Goal: Check status: Check status

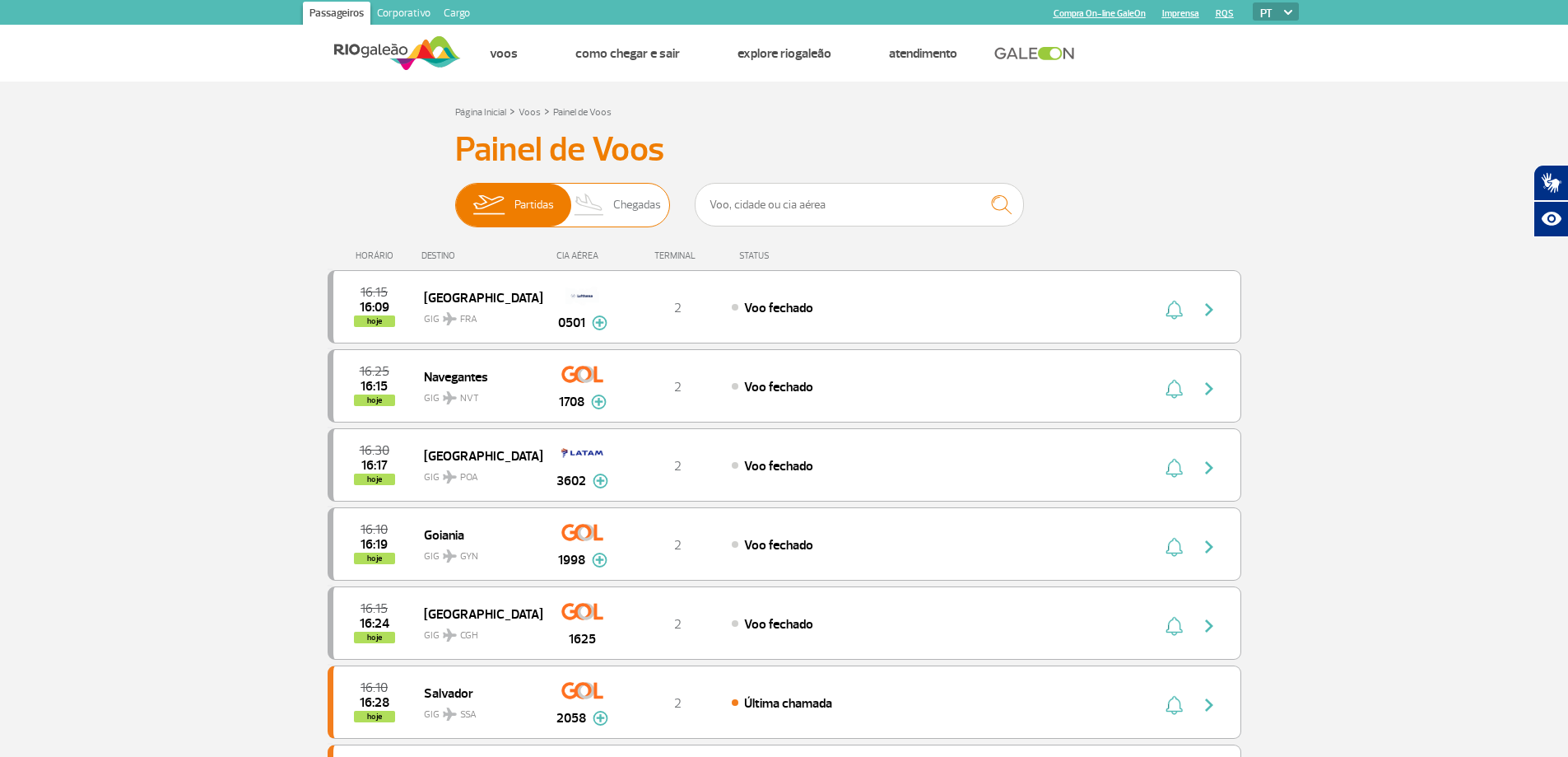
click at [628, 200] on span "Chegadas" at bounding box center [637, 205] width 48 height 43
click at [455, 197] on input "Partidas Chegadas" at bounding box center [455, 197] width 0 height 0
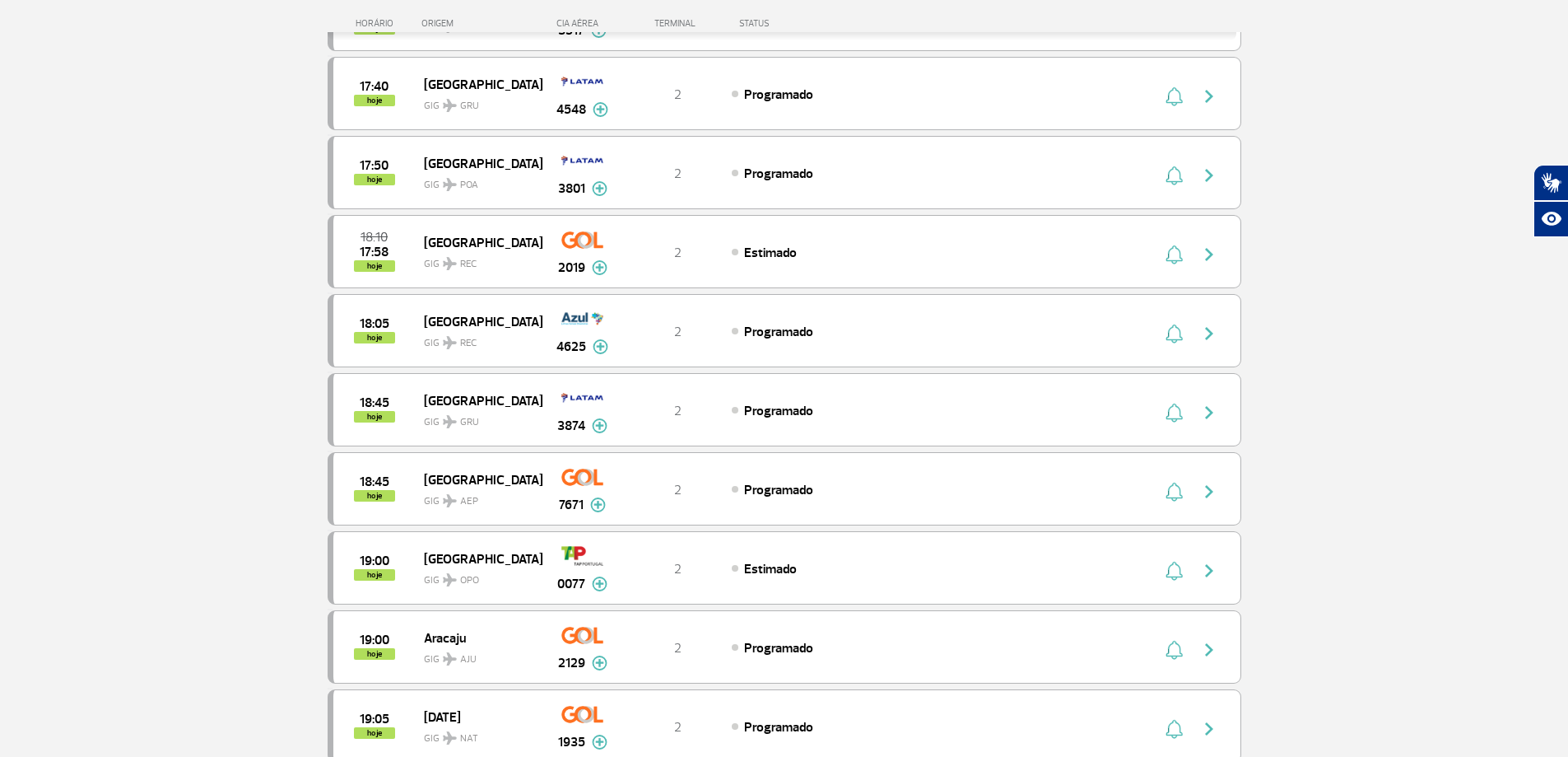
scroll to position [1070, 0]
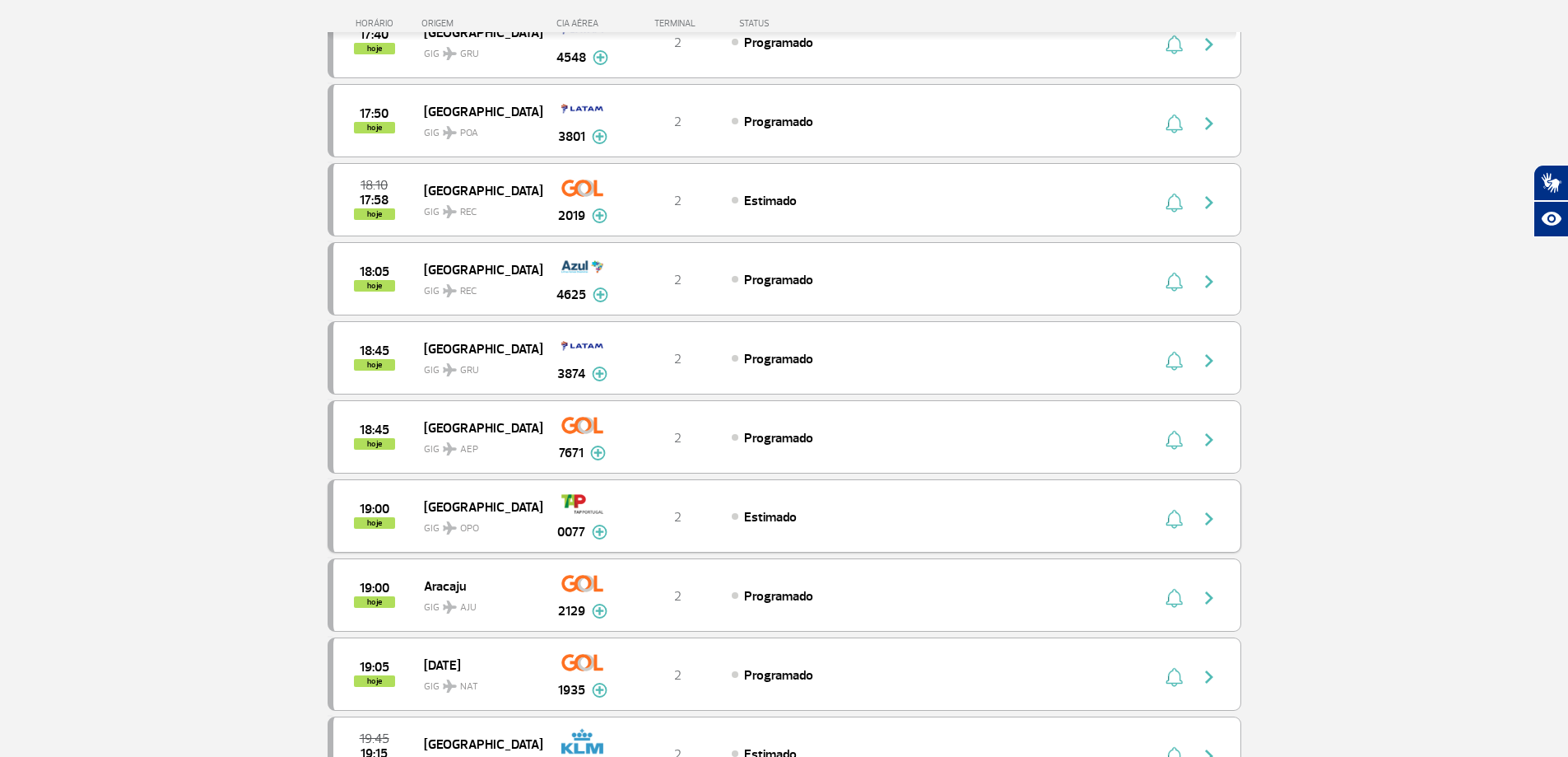
click at [1210, 515] on img "button" at bounding box center [1209, 519] width 20 height 20
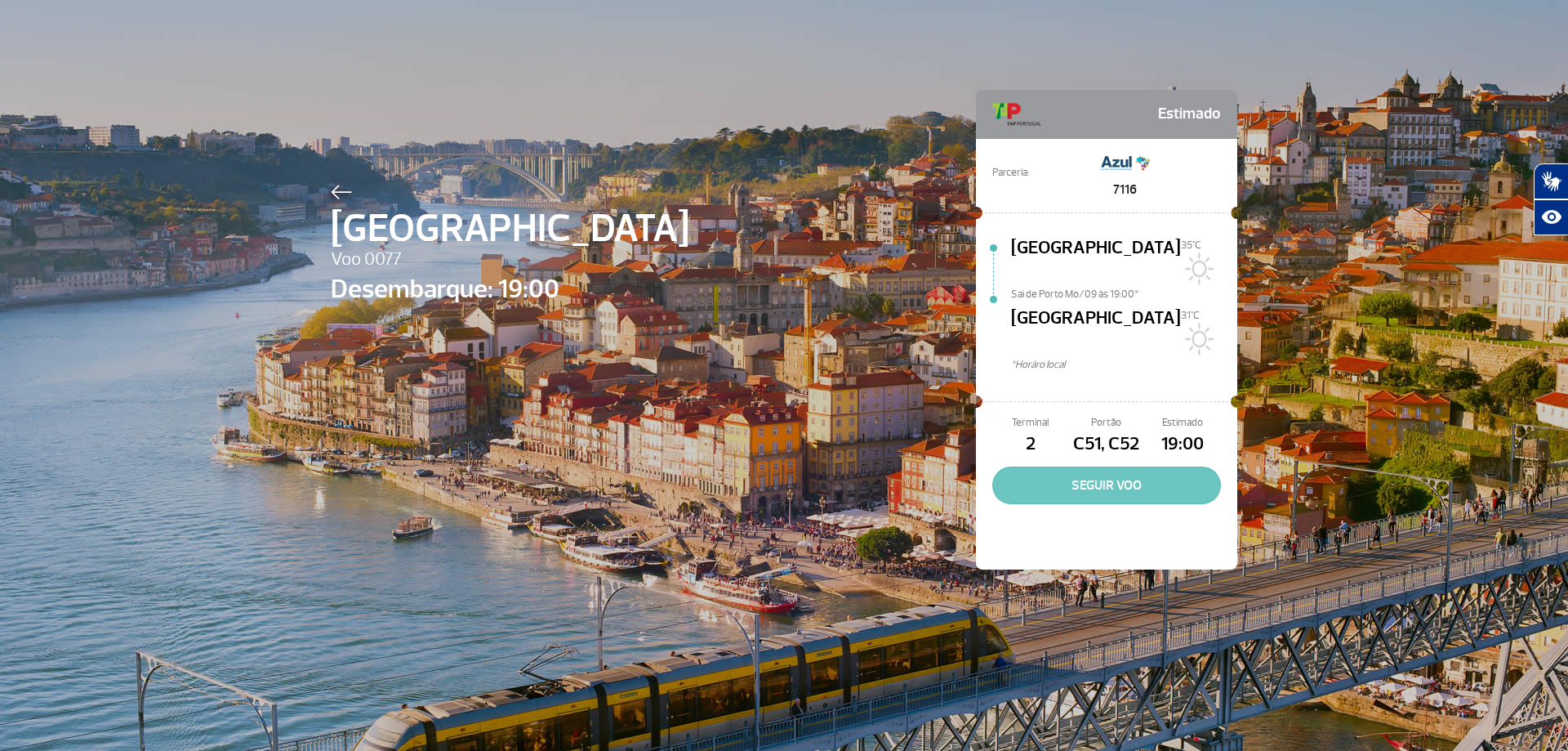
click at [1144, 467] on button "SEGUIR VOO" at bounding box center [1106, 485] width 228 height 38
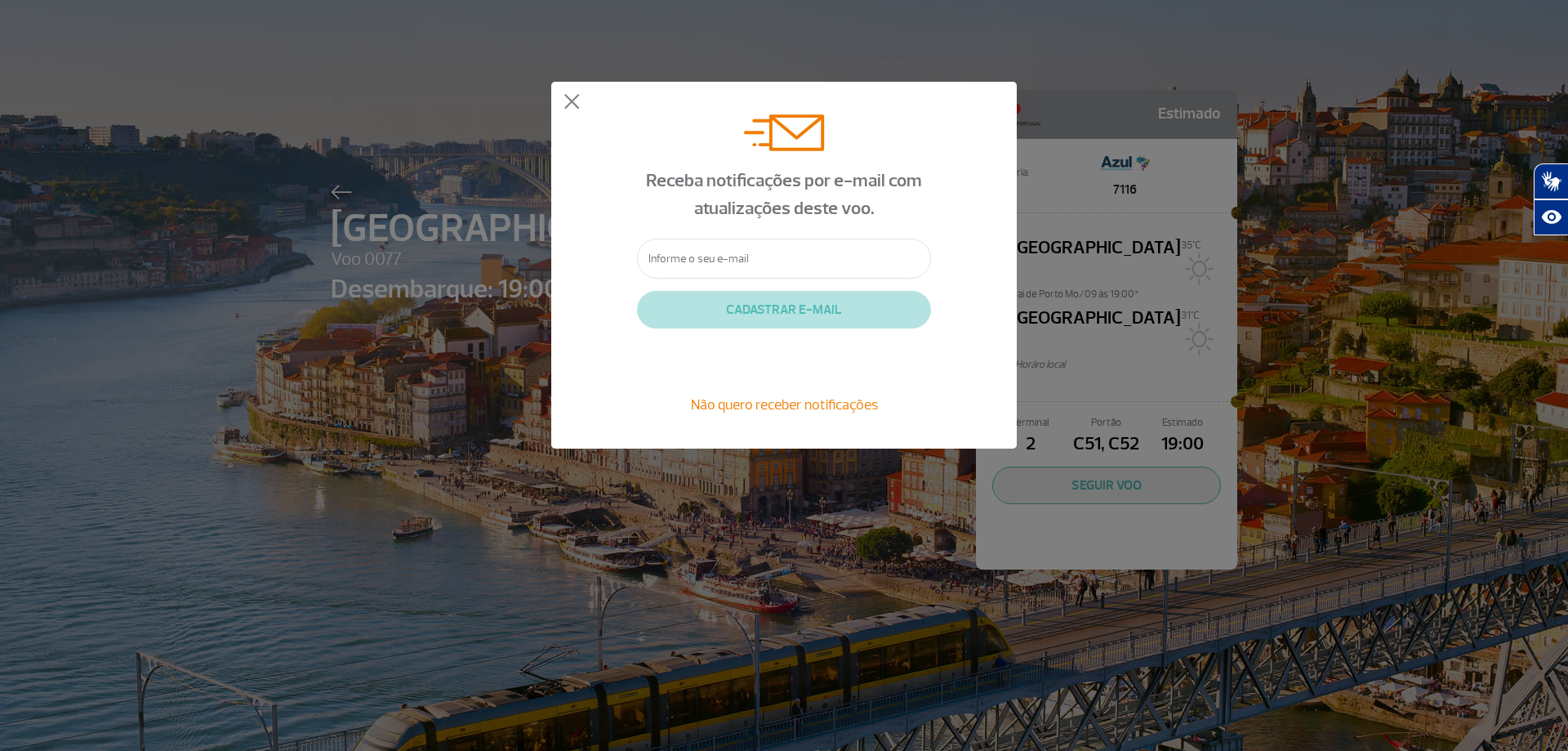
click at [740, 242] on input "text" at bounding box center [784, 258] width 294 height 40
type input "[EMAIL_ADDRESS][PERSON_NAME][PERSON_NAME][DOMAIN_NAME]"
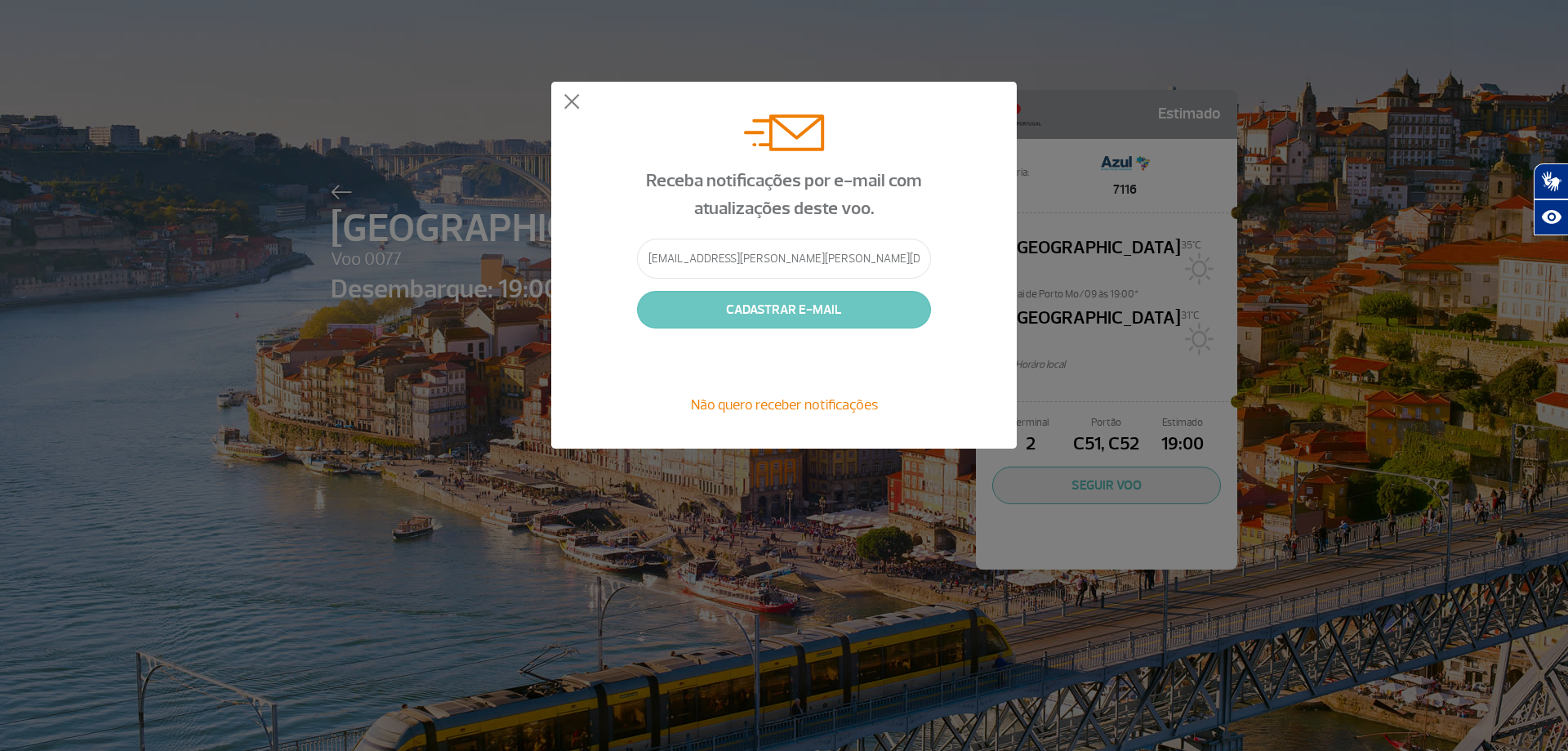
click at [795, 311] on button "CADASTRAR E-MAIL" at bounding box center [784, 309] width 294 height 38
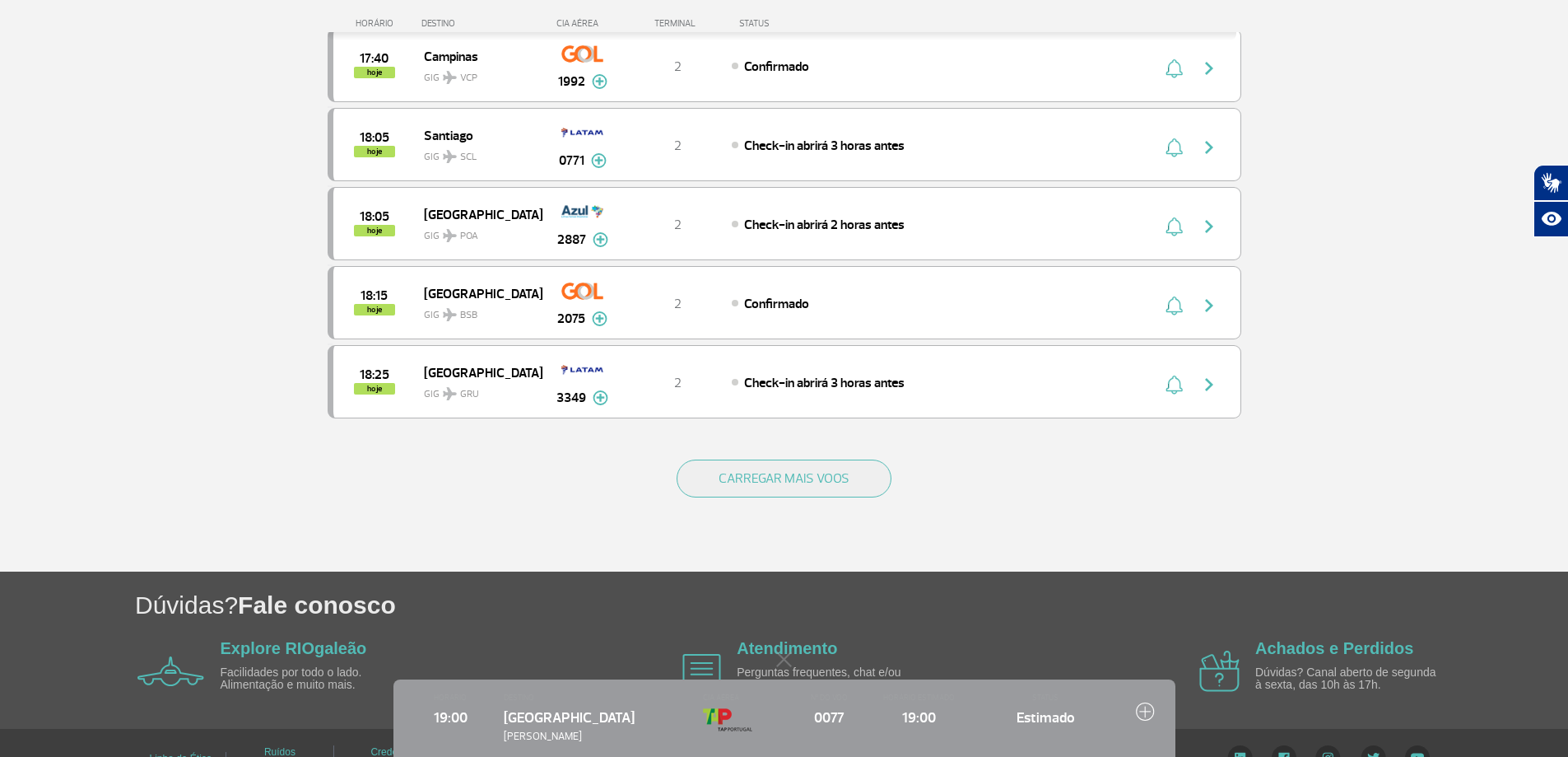
scroll to position [1475, 0]
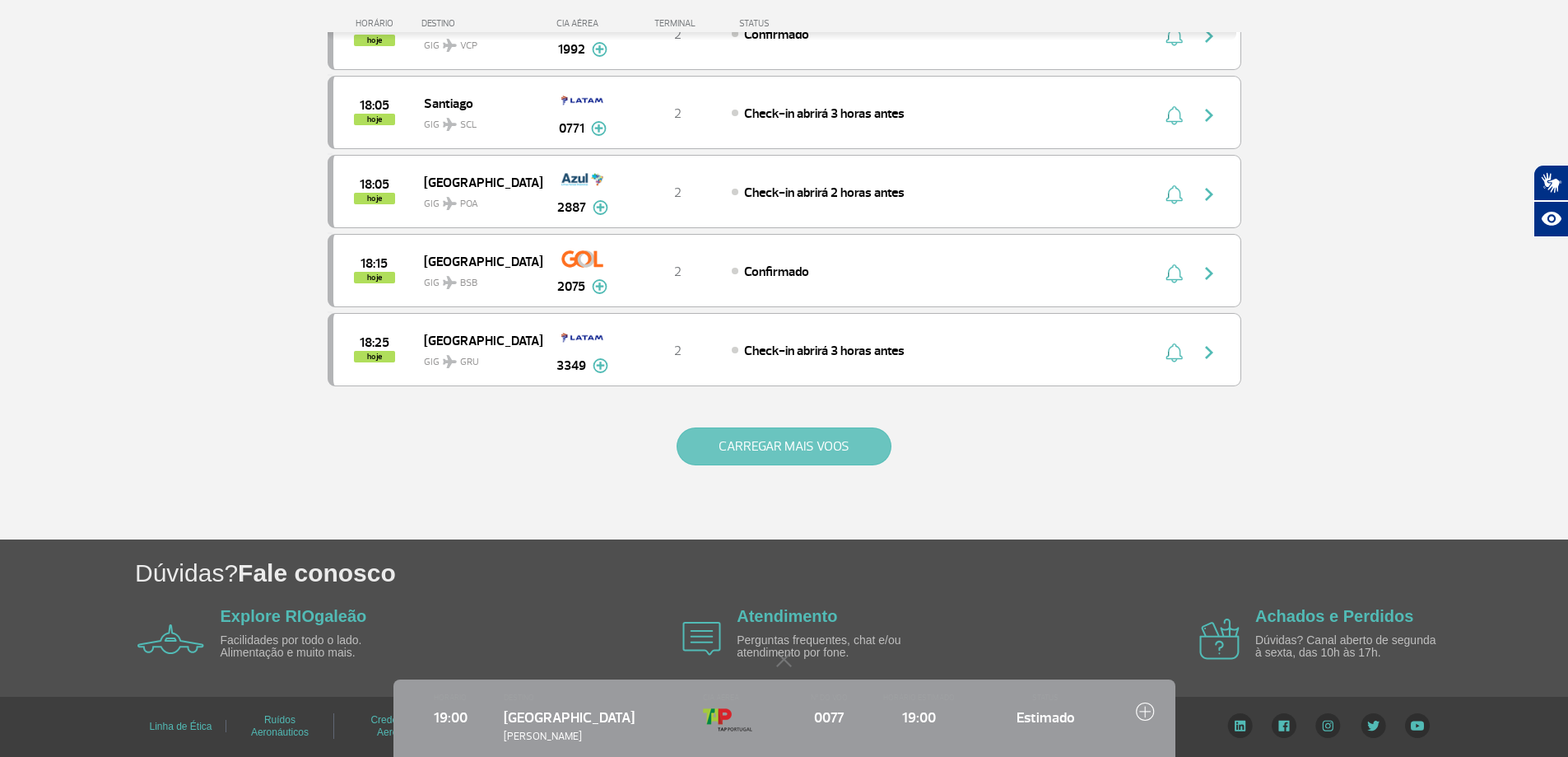
click at [780, 442] on button "CARREGAR MAIS VOOS" at bounding box center [784, 446] width 215 height 38
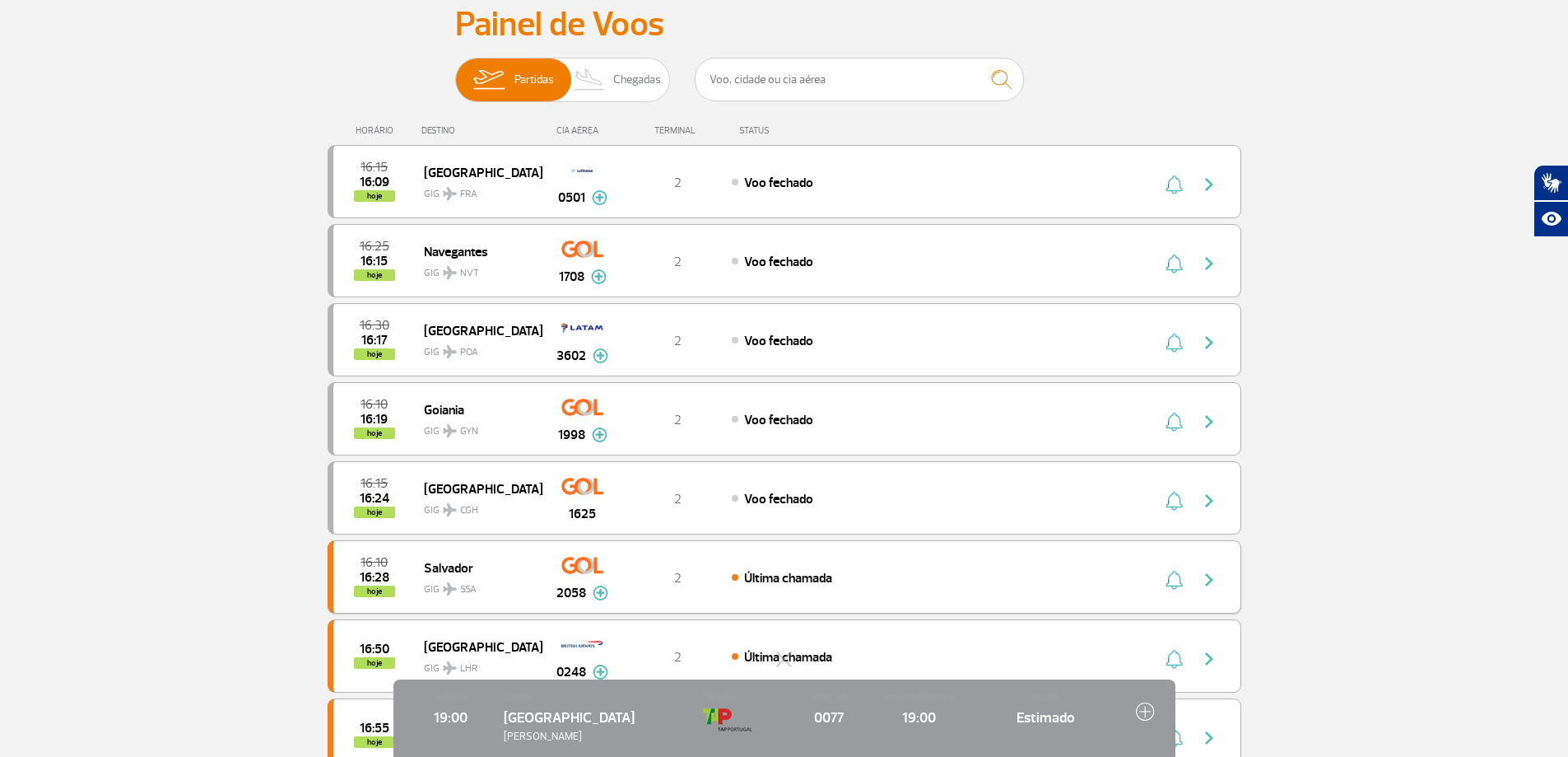
scroll to position [0, 0]
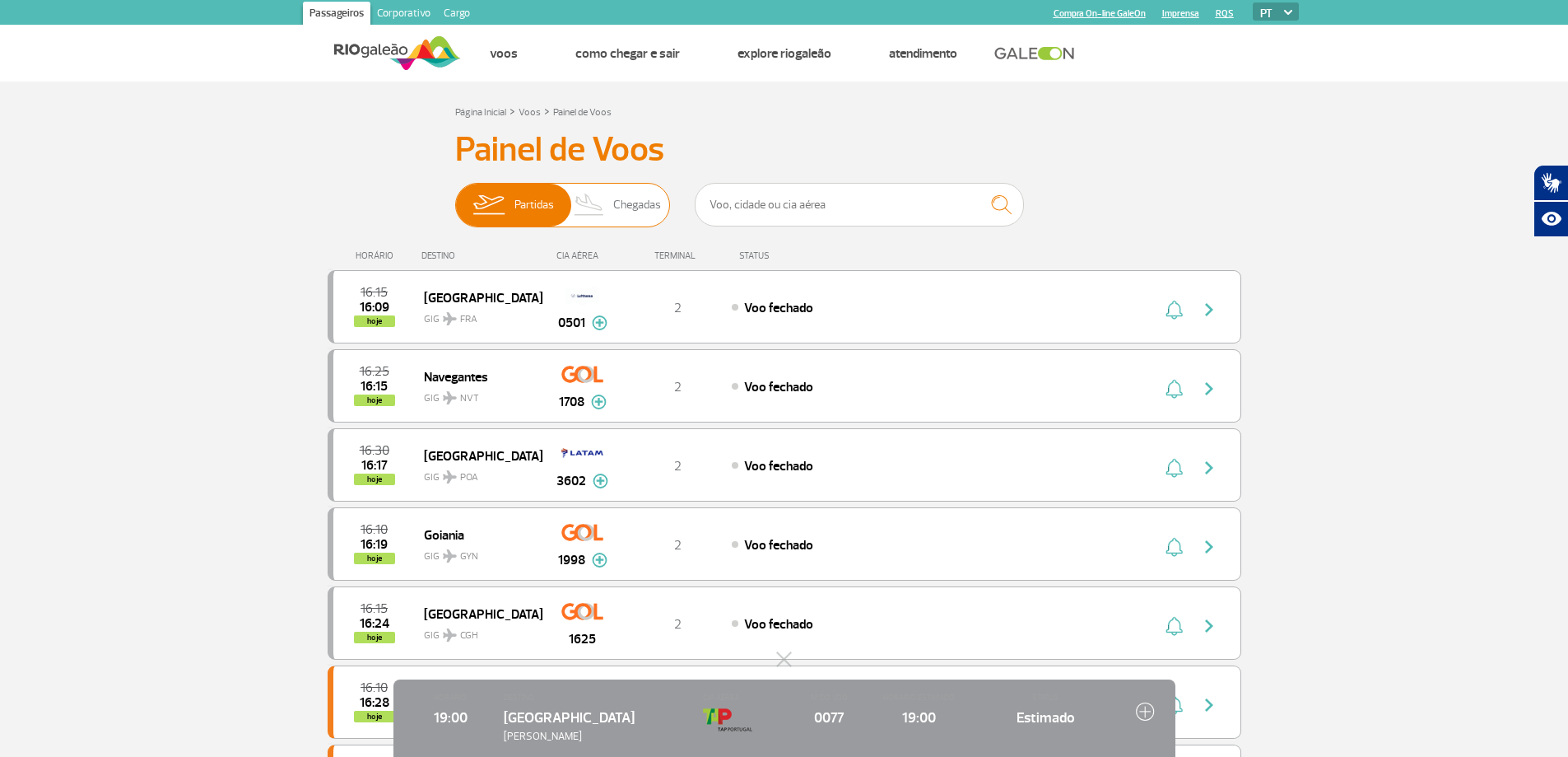
drag, startPoint x: 614, startPoint y: 206, endPoint x: 663, endPoint y: 219, distance: 50.7
click at [614, 205] on span "Chegadas" at bounding box center [637, 205] width 48 height 43
click at [455, 197] on input "Partidas Chegadas" at bounding box center [455, 197] width 0 height 0
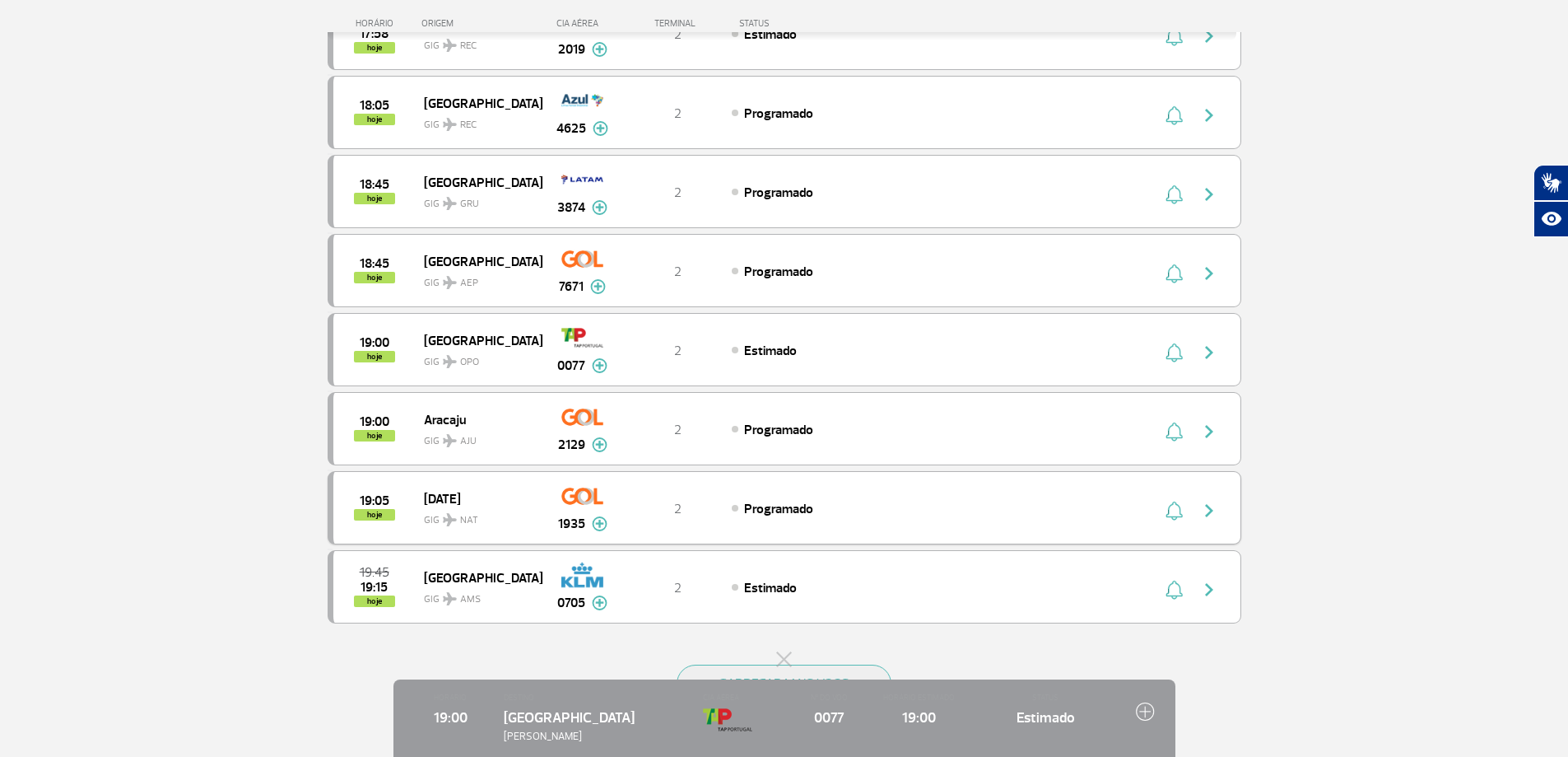
scroll to position [1227, 0]
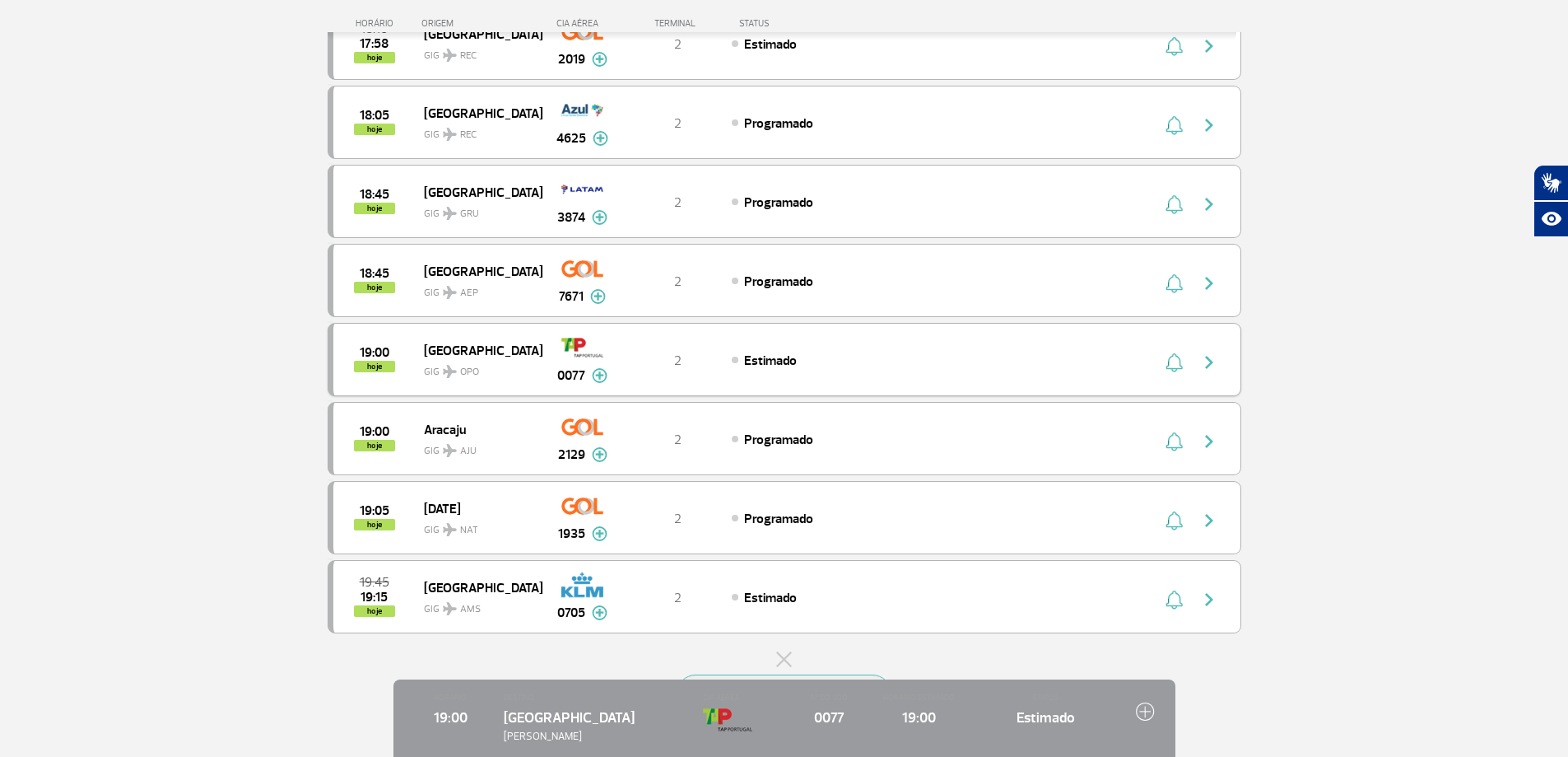
click at [1175, 364] on img "button" at bounding box center [1174, 363] width 18 height 20
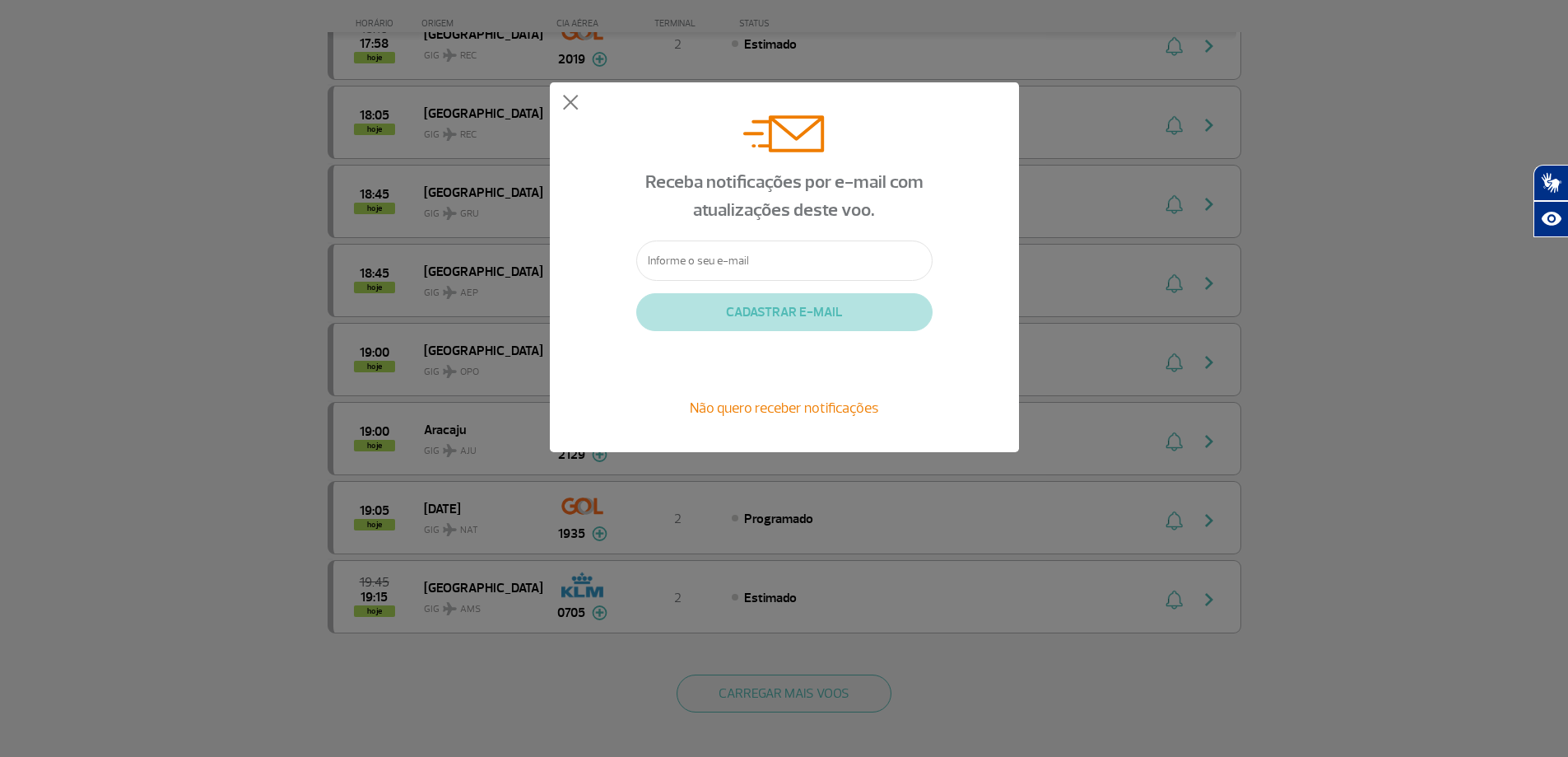
click at [1055, 385] on div "Receba notificações por e-mail com atualizações deste voo. CADASTRAR E-MAIL Não…" at bounding box center [784, 267] width 1568 height 534
click at [566, 96] on button at bounding box center [571, 103] width 17 height 17
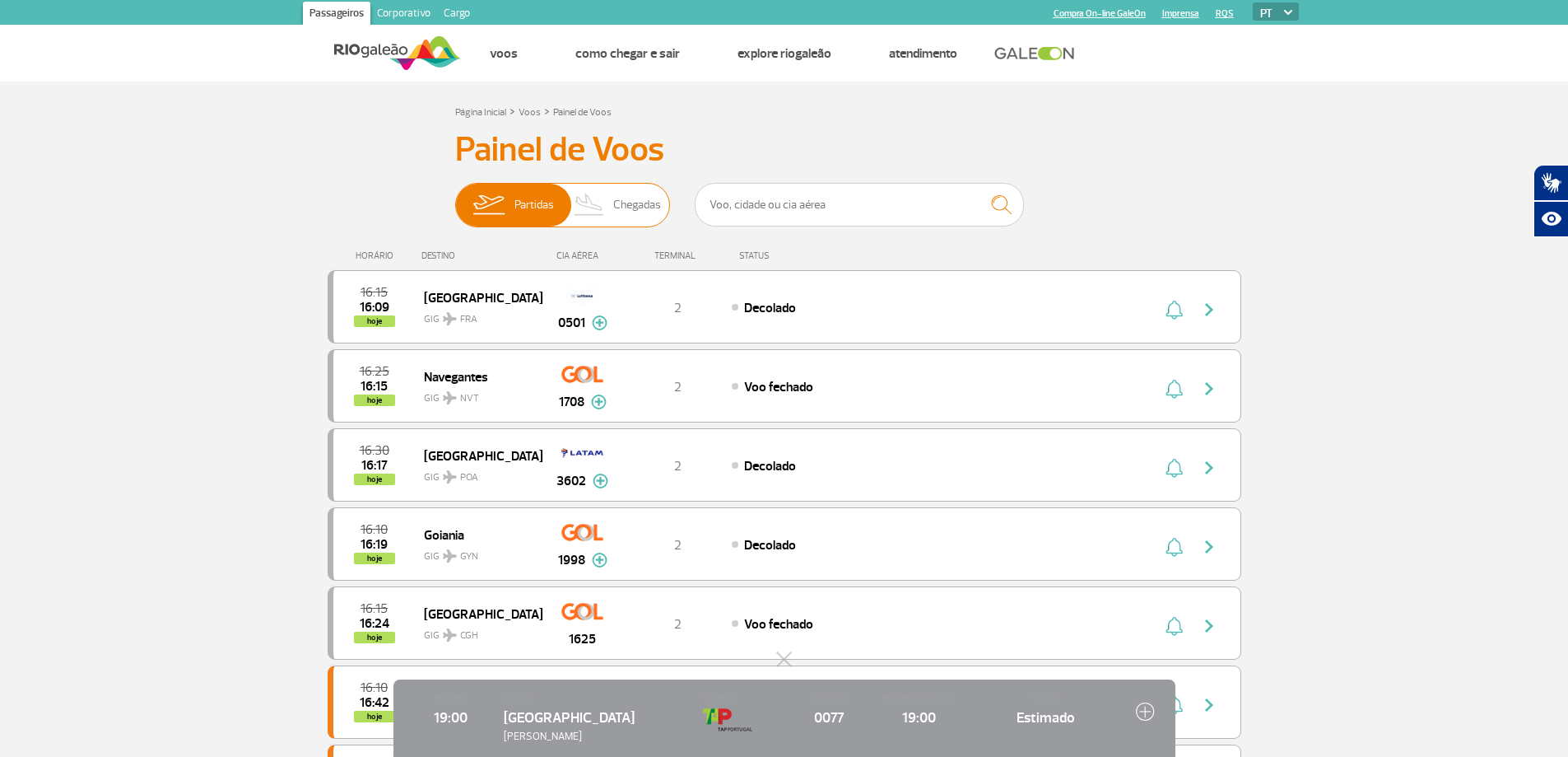
click at [648, 198] on span "Chegadas" at bounding box center [637, 205] width 48 height 43
click at [455, 197] on input "Partidas Chegadas" at bounding box center [455, 197] width 0 height 0
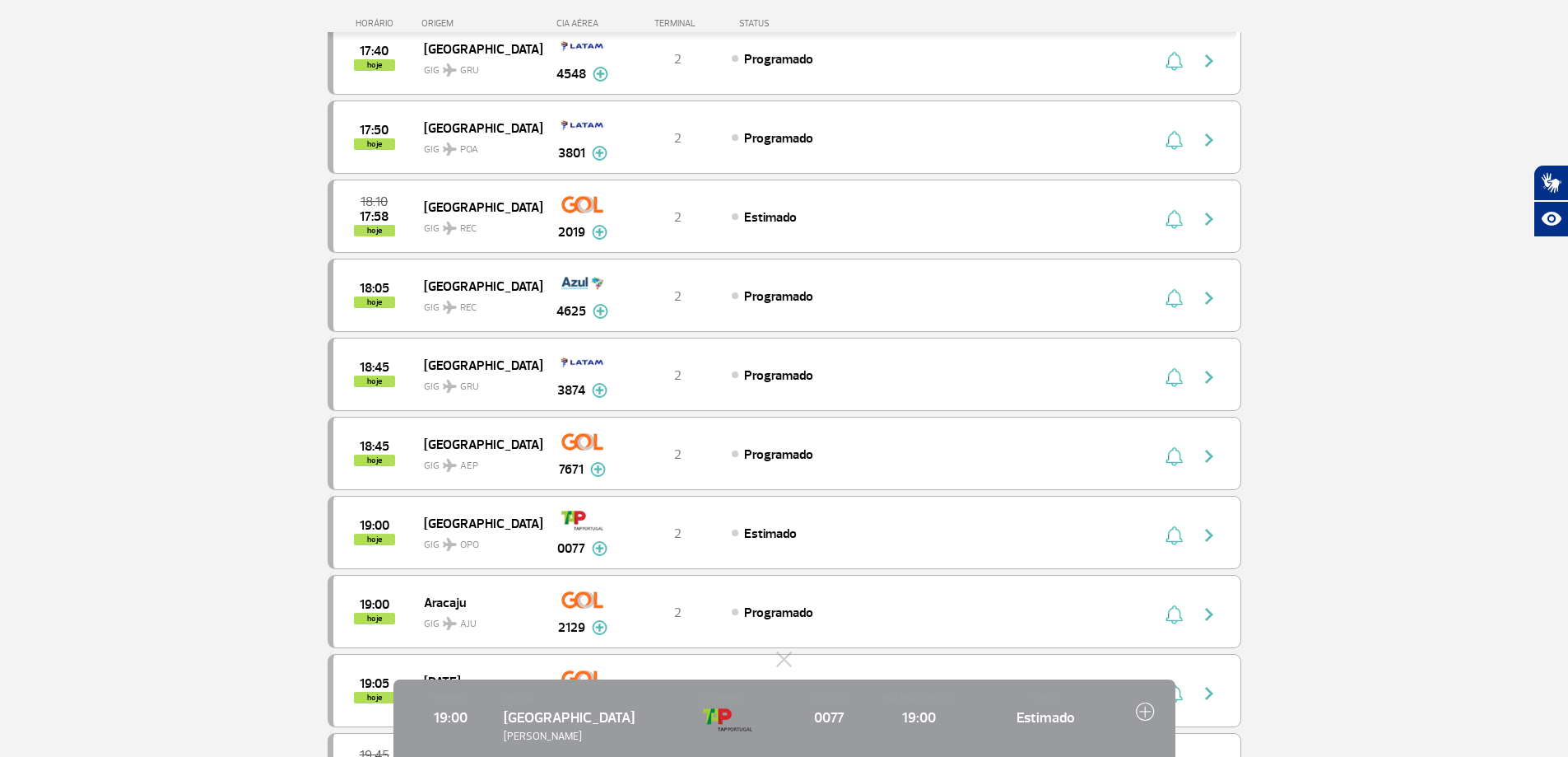
scroll to position [906, 0]
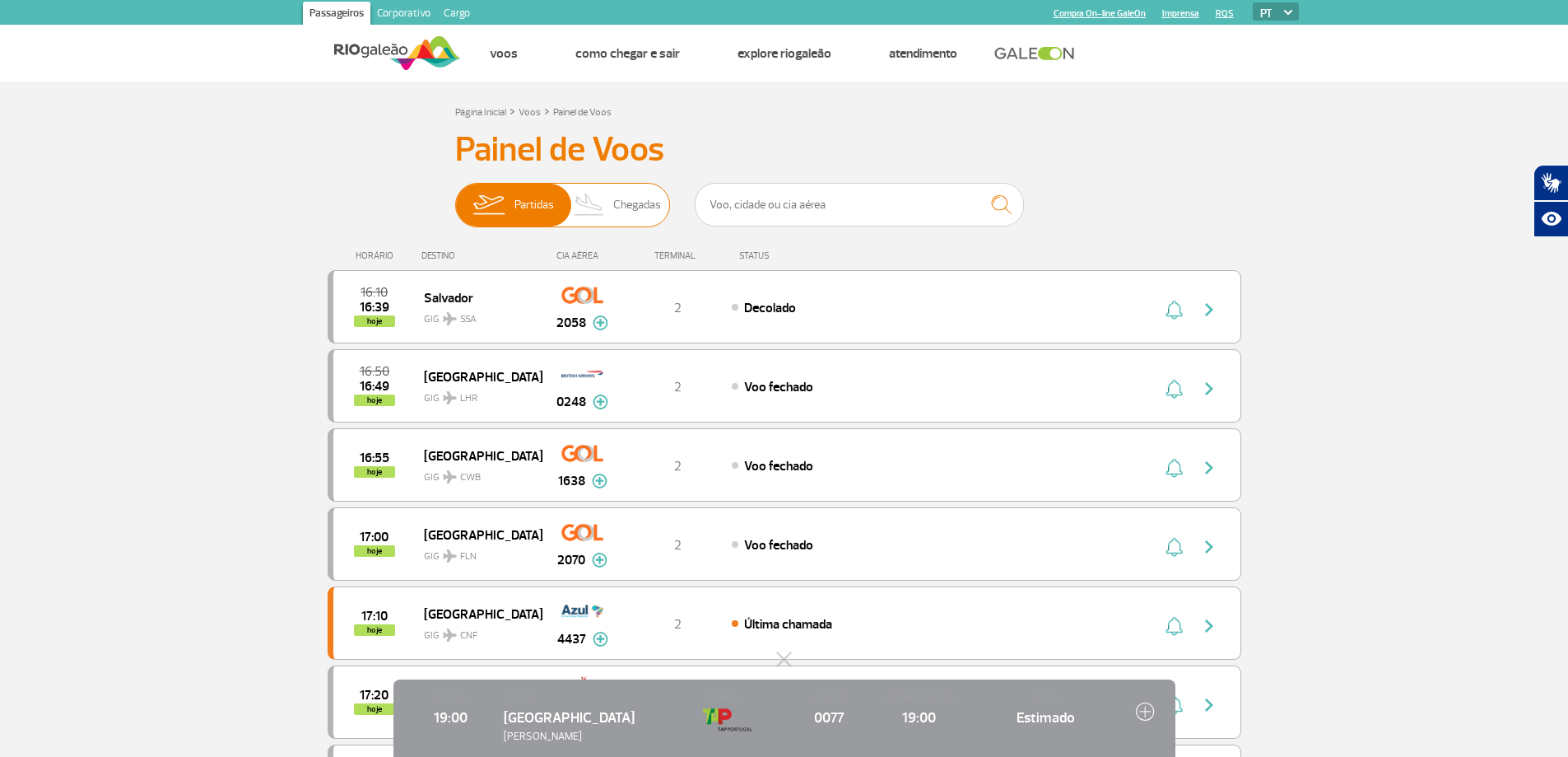
click at [624, 213] on span "Chegadas" at bounding box center [637, 205] width 48 height 43
click at [455, 197] on input "Partidas Chegadas" at bounding box center [455, 197] width 0 height 0
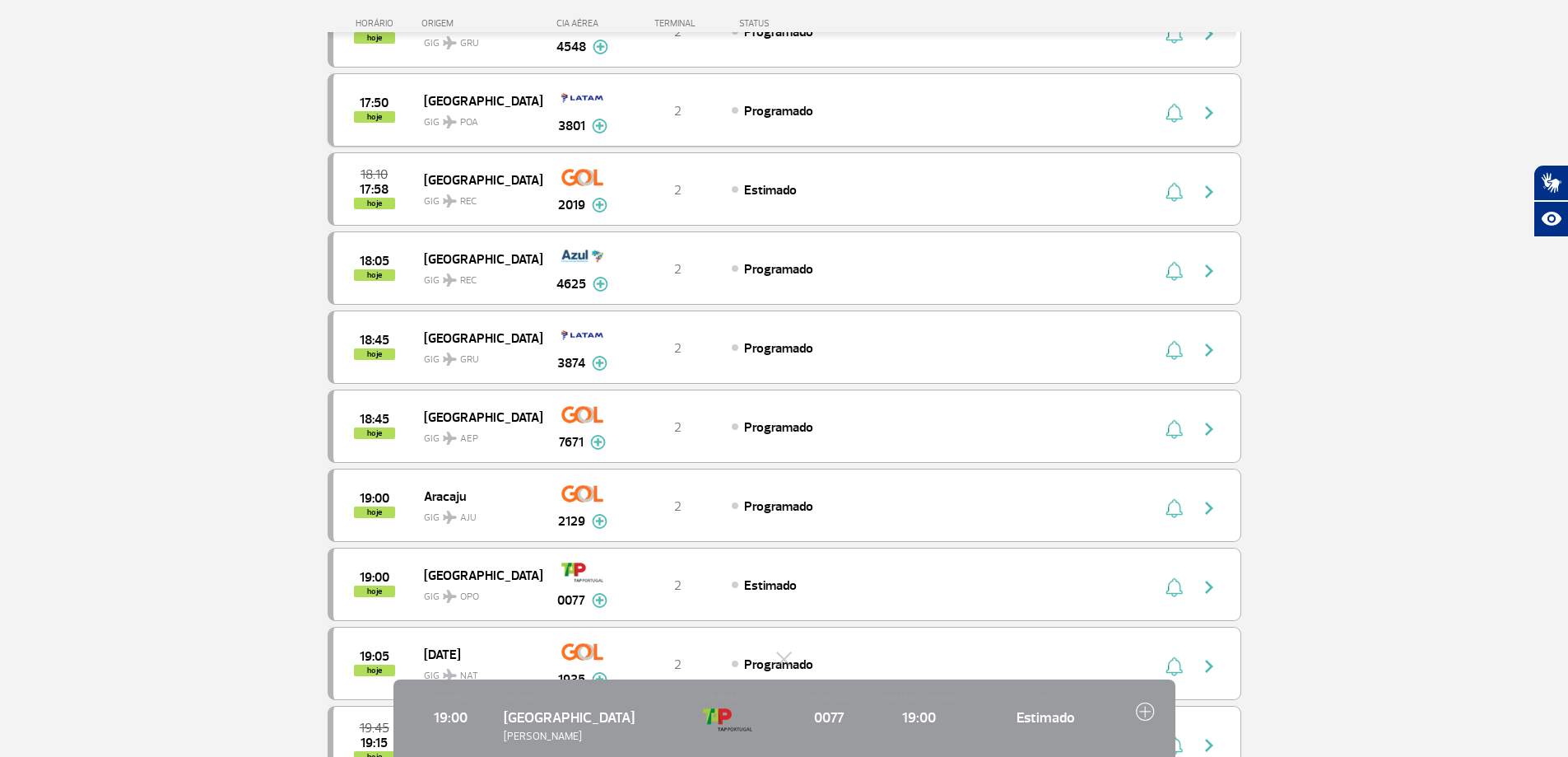
scroll to position [1070, 0]
